Goal: Task Accomplishment & Management: Use online tool/utility

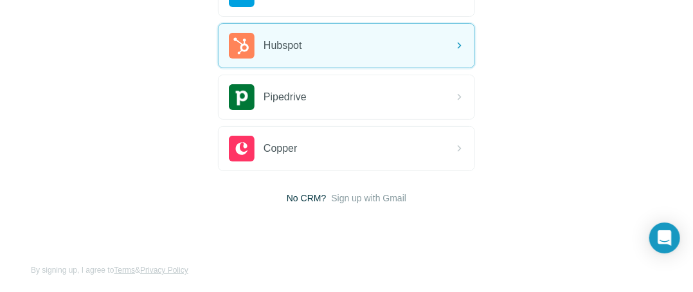
scroll to position [184, 0]
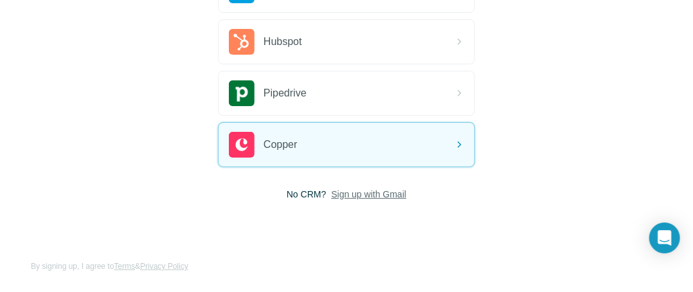
click at [375, 188] on span "Sign up with Gmail" at bounding box center [368, 194] width 75 height 13
click at [367, 227] on button "Sign up with Google" at bounding box center [346, 226] width 257 height 26
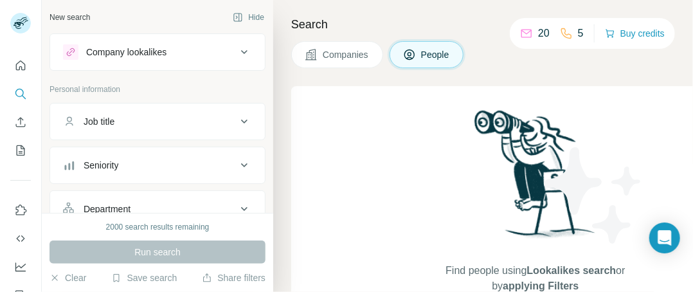
click at [78, 19] on div "New search" at bounding box center [69, 18] width 40 height 12
click at [221, 55] on div "Company lookalikes" at bounding box center [149, 51] width 173 height 15
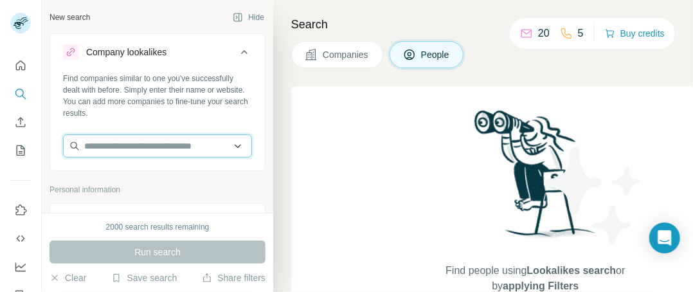
click at [229, 152] on input "text" at bounding box center [157, 145] width 189 height 23
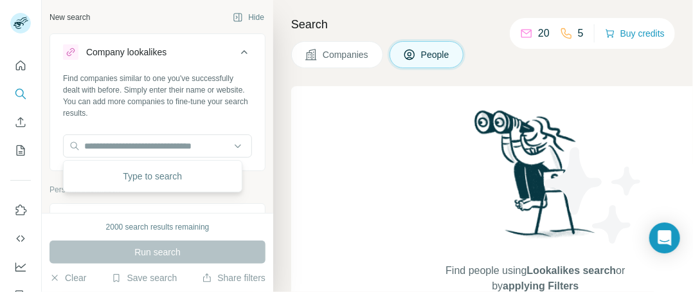
click at [200, 188] on div "Type to search" at bounding box center [152, 176] width 173 height 26
click at [425, 51] on span "People" at bounding box center [436, 54] width 30 height 13
click at [396, 148] on div "Find people using Lookalikes search or by applying Filters" at bounding box center [535, 200] width 488 height 228
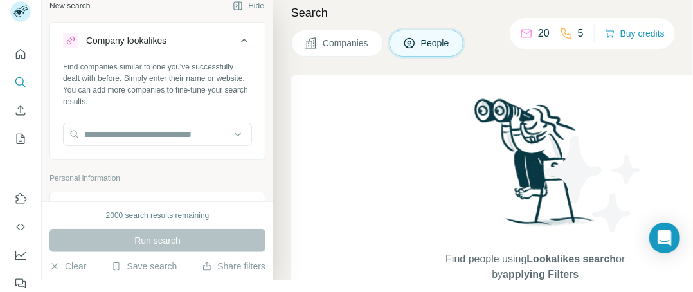
scroll to position [14, 0]
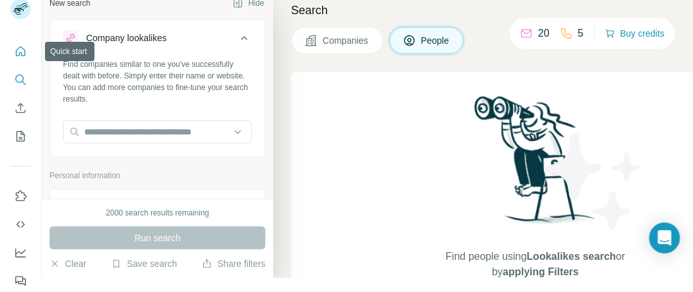
click at [21, 51] on icon "Quick start" at bounding box center [21, 51] width 10 height 10
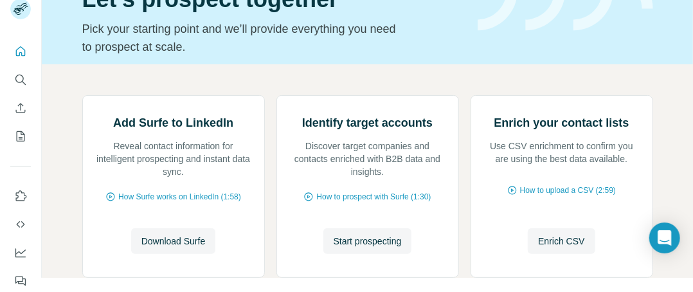
scroll to position [30, 0]
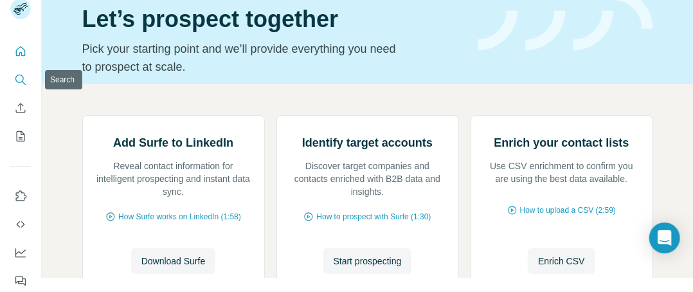
click at [21, 78] on icon "Search" at bounding box center [20, 79] width 13 height 13
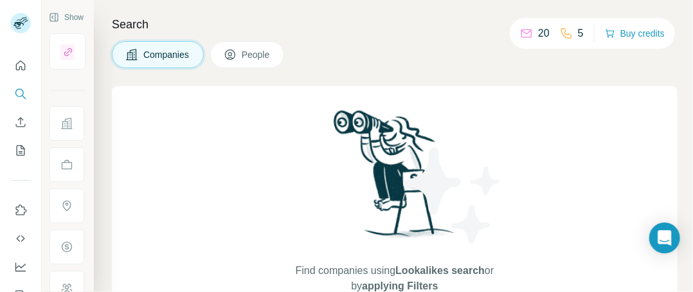
click at [175, 20] on h4 "Search" at bounding box center [394, 24] width 565 height 18
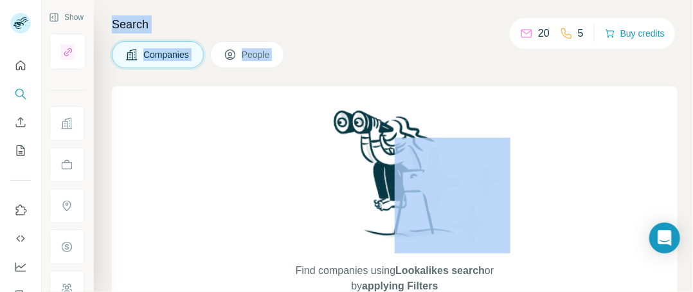
drag, startPoint x: 175, startPoint y: 20, endPoint x: 242, endPoint y: 48, distance: 72.0
click at [242, 48] on div "Search Companies People Find companies using Lookalikes search or by applying F…" at bounding box center [393, 146] width 599 height 292
click at [242, 48] on span "People" at bounding box center [257, 54] width 30 height 13
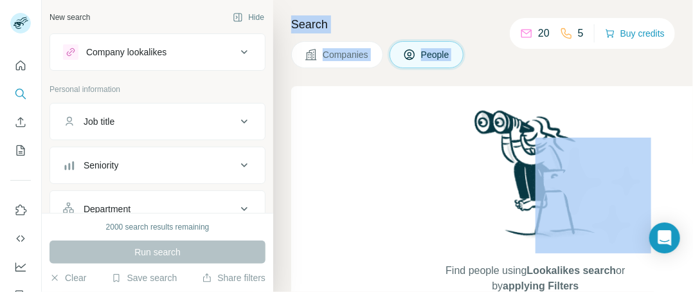
click at [332, 14] on div "Search Companies People Find people using Lookalikes search or by applying Filt…" at bounding box center [483, 146] width 420 height 292
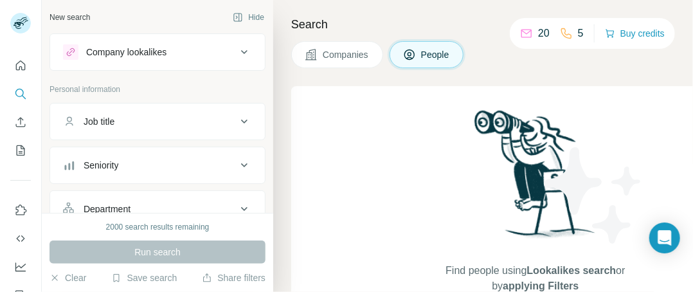
click at [352, 26] on h4 "Search" at bounding box center [484, 24] width 386 height 18
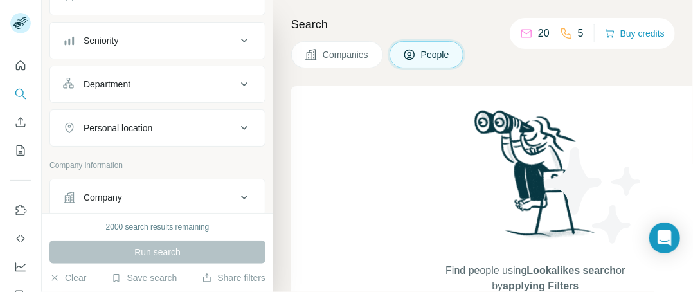
scroll to position [128, 0]
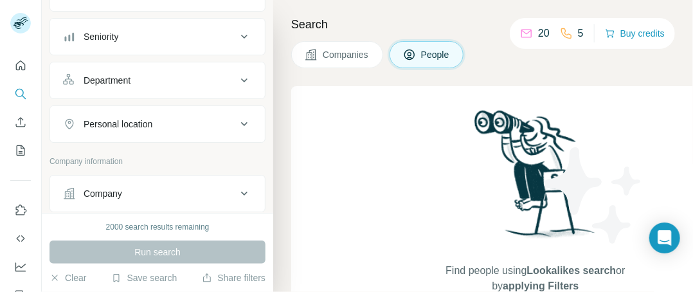
click at [236, 123] on icon at bounding box center [243, 123] width 15 height 15
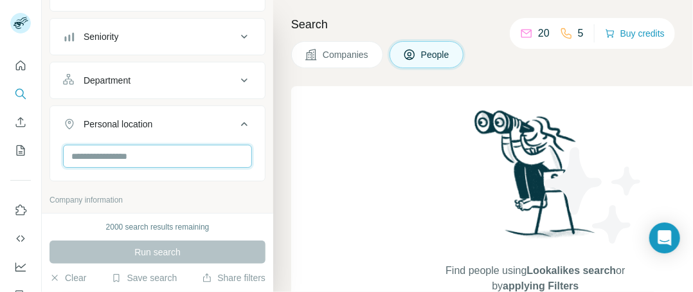
click at [198, 153] on input "text" at bounding box center [157, 156] width 189 height 23
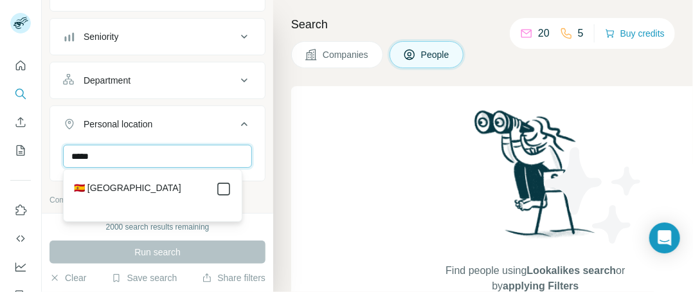
type input "*****"
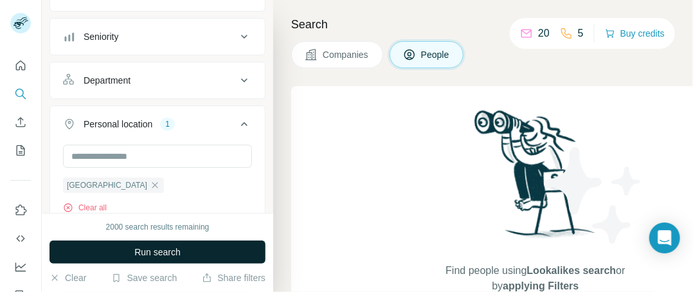
click at [181, 253] on button "Run search" at bounding box center [157, 251] width 216 height 23
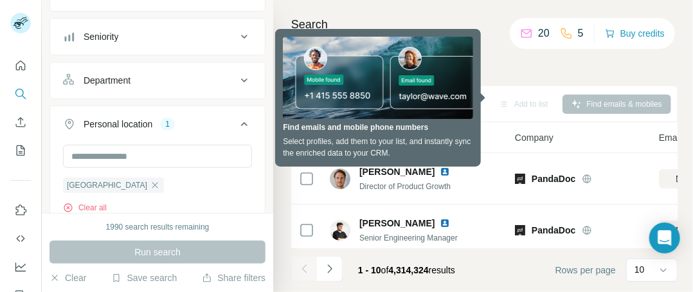
scroll to position [14, 0]
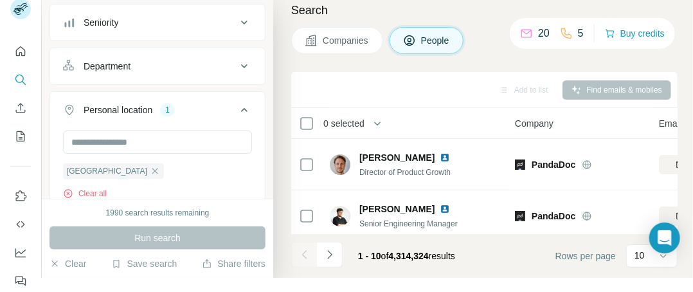
click at [241, 19] on icon at bounding box center [243, 22] width 15 height 15
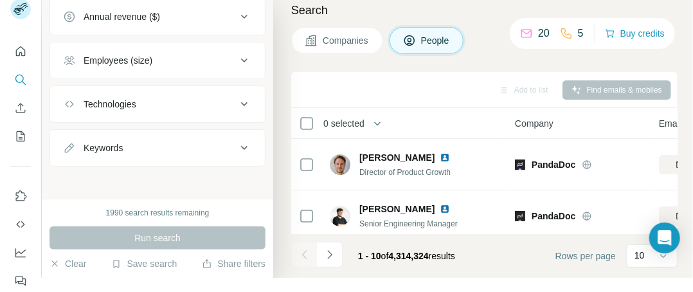
scroll to position [0, 0]
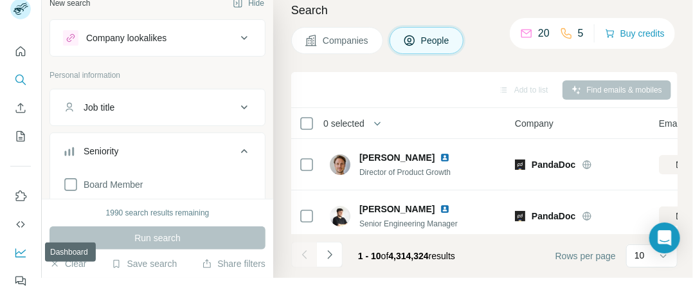
click at [23, 248] on icon "Dashboard" at bounding box center [20, 252] width 13 height 13
